Goal: Information Seeking & Learning: Learn about a topic

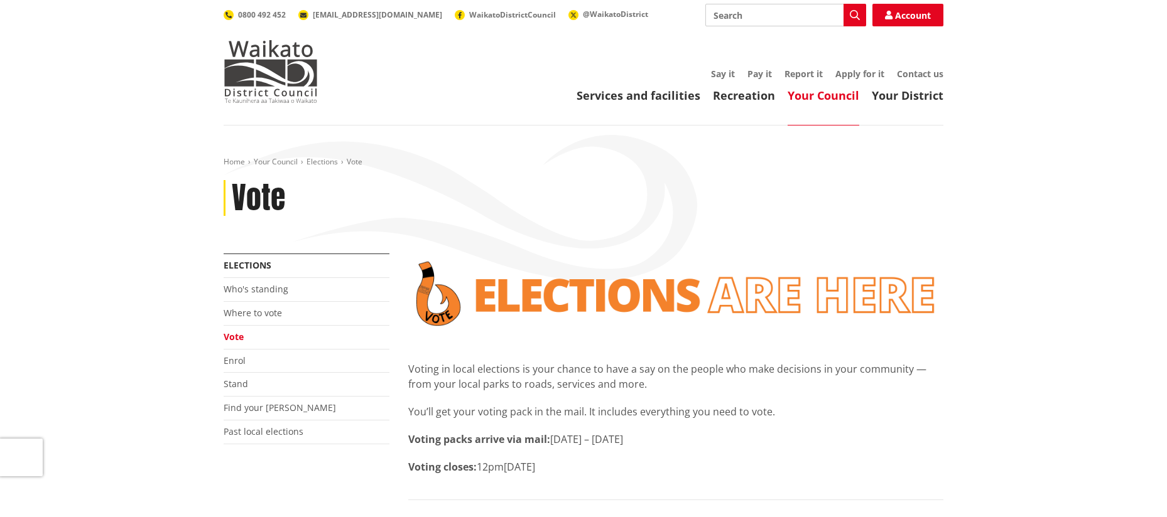
scroll to position [377, 0]
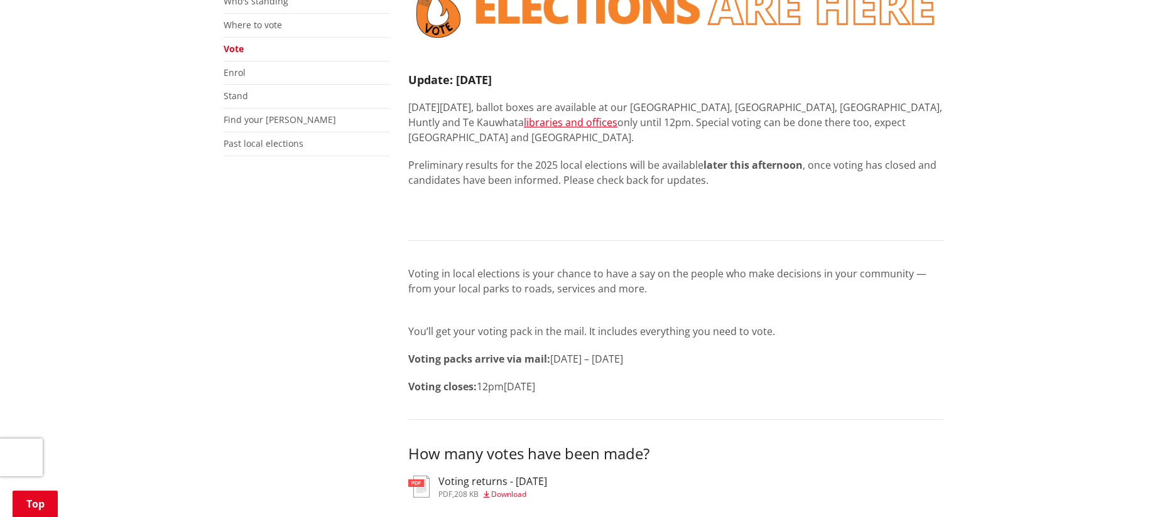
scroll to position [475, 0]
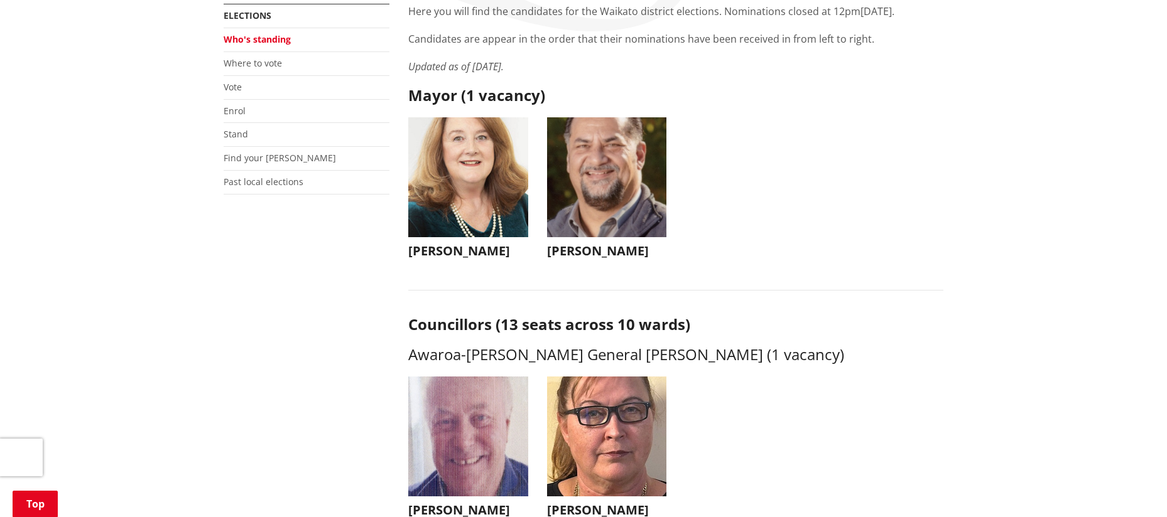
scroll to position [78, 0]
